Goal: Task Accomplishment & Management: Complete application form

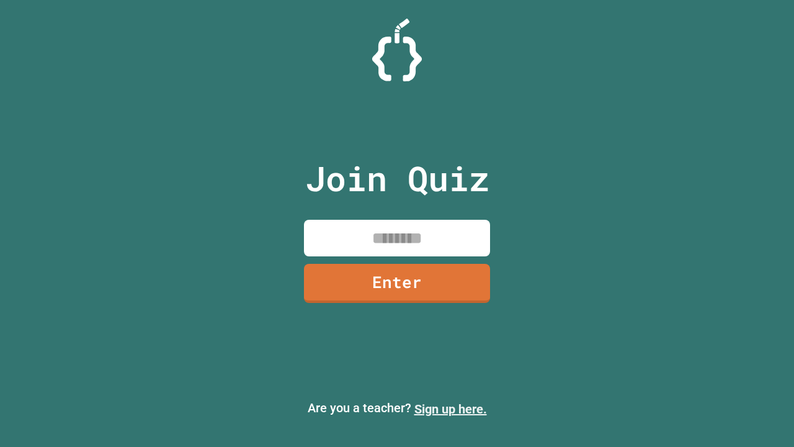
click at [451, 409] on link "Sign up here." at bounding box center [451, 409] width 73 height 15
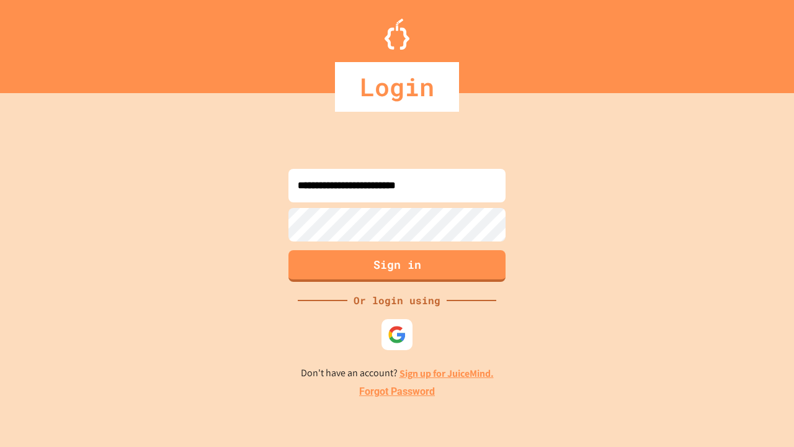
type input "**********"
